Goal: Task Accomplishment & Management: Manage account settings

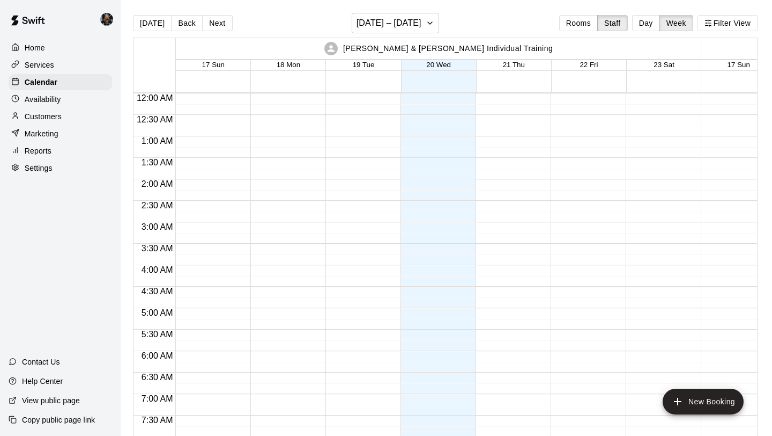
scroll to position [567, 0]
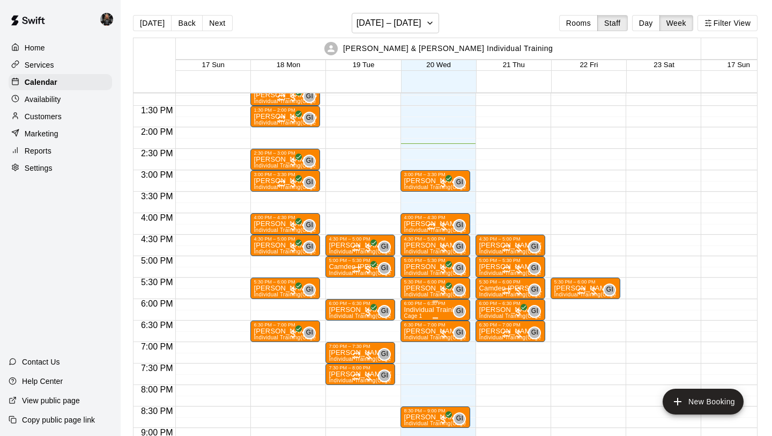
click at [429, 310] on p "Individual Training" at bounding box center [432, 310] width 57 height 0
click at [416, 372] on icon "delete" at bounding box center [415, 372] width 8 height 10
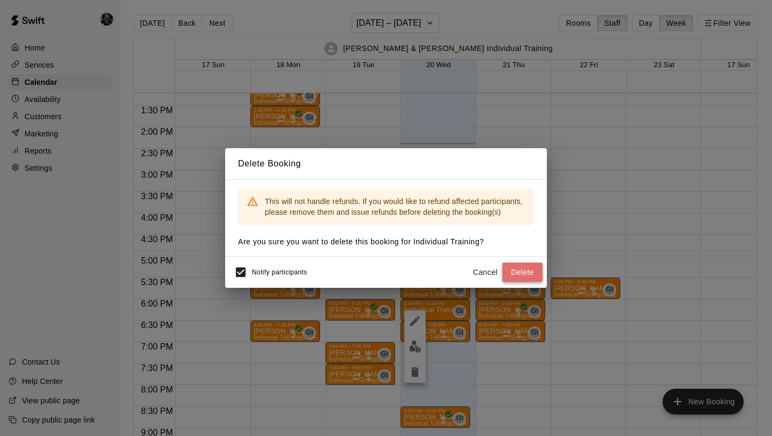
click at [521, 269] on button "Delete" at bounding box center [523, 272] width 40 height 20
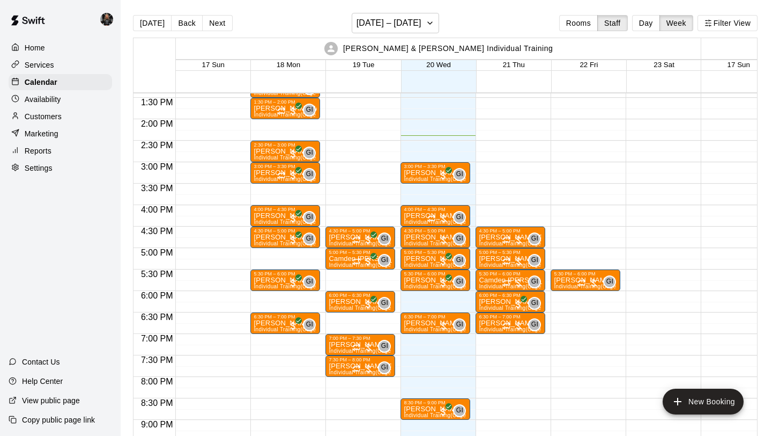
scroll to position [572, 0]
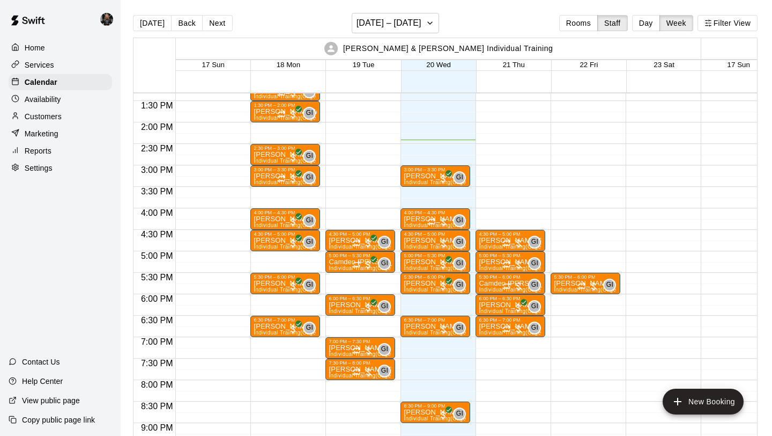
click at [52, 121] on p "Customers" at bounding box center [43, 116] width 37 height 11
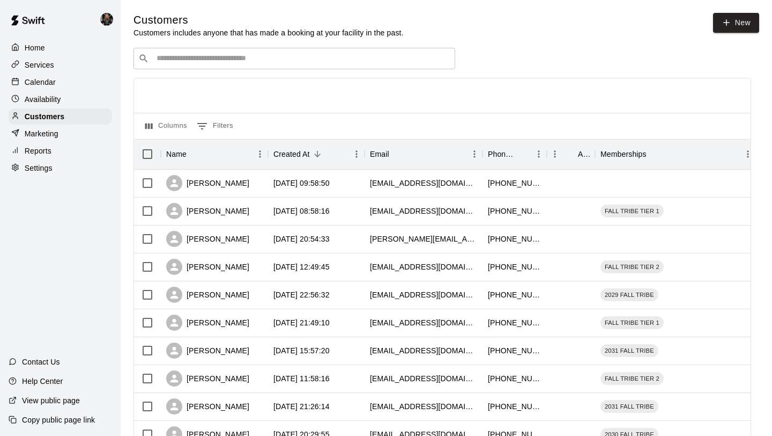
click at [199, 58] on input "Search customers by name or email" at bounding box center [301, 58] width 297 height 11
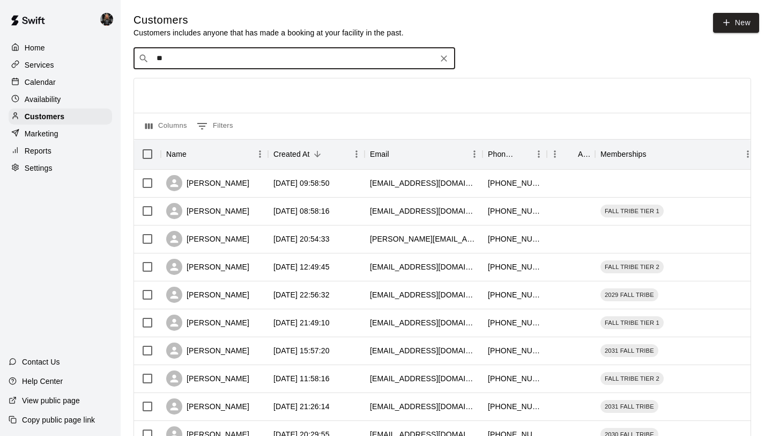
type input "***"
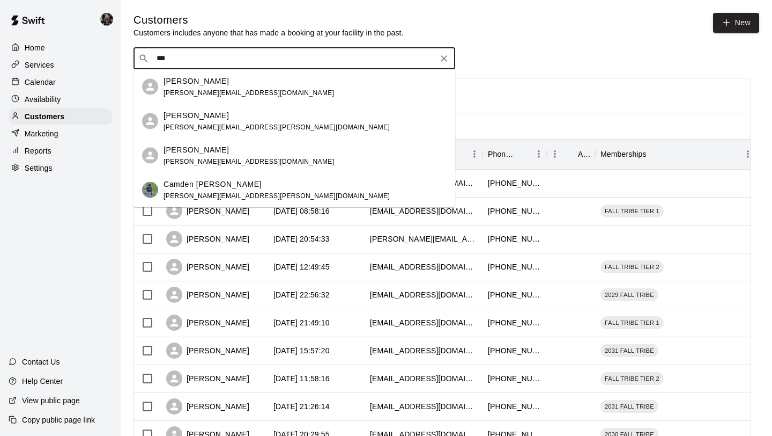
click at [244, 79] on div "[PERSON_NAME] [PERSON_NAME][EMAIL_ADDRESS][DOMAIN_NAME]" at bounding box center [305, 86] width 283 height 23
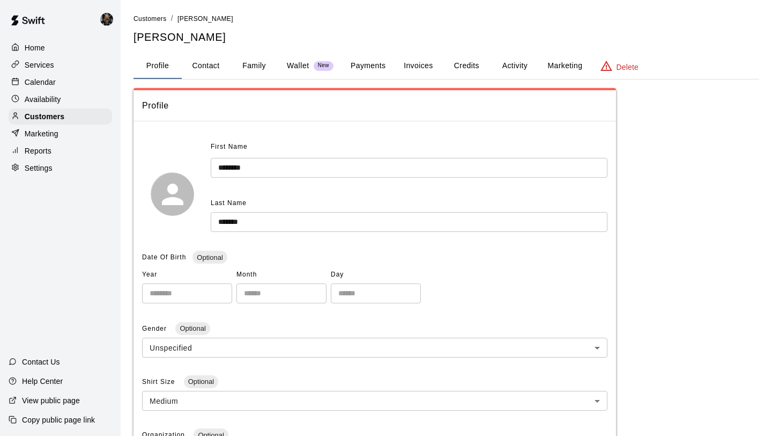
click at [204, 66] on button "Contact" at bounding box center [206, 66] width 48 height 26
select select "**"
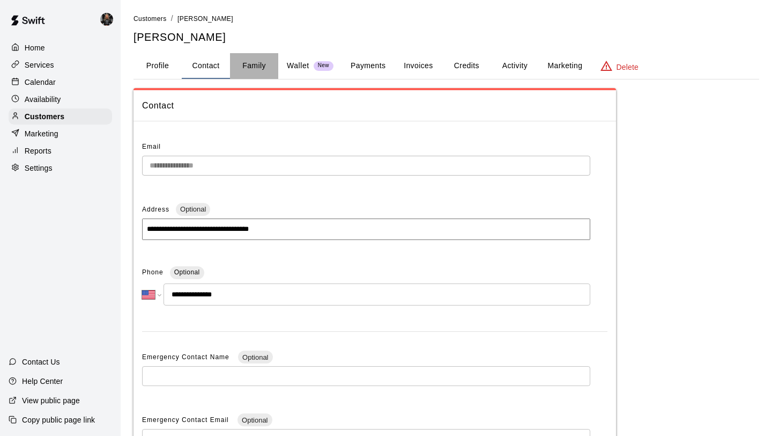
click at [251, 64] on button "Family" at bounding box center [254, 66] width 48 height 26
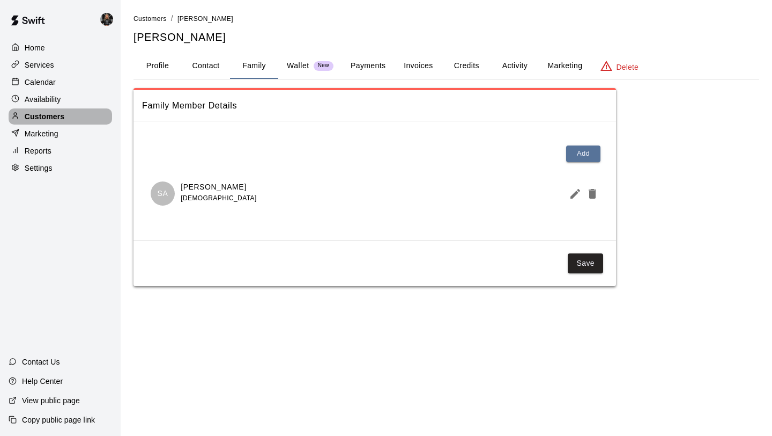
click at [60, 114] on p "Customers" at bounding box center [45, 116] width 40 height 11
